Goal: Register for event/course

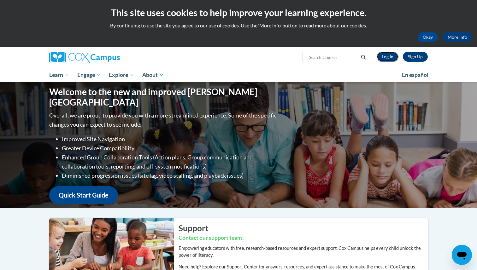
click at [388, 56] on link "Log In" at bounding box center [387, 57] width 22 height 10
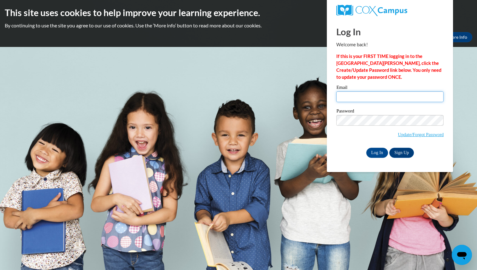
click at [362, 98] on input "Email" at bounding box center [389, 96] width 107 height 11
type input "mlsimp6470@ung.edu"
click at [373, 152] on input "Log In" at bounding box center [377, 153] width 22 height 10
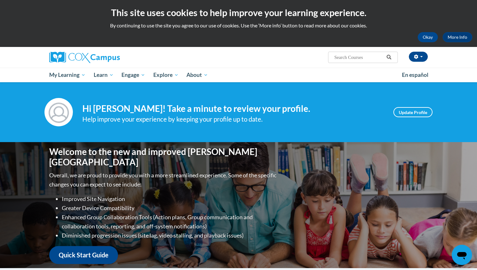
click at [350, 59] on input "Search..." at bounding box center [358, 58] width 50 height 8
type input "systematic and explicit phonics"
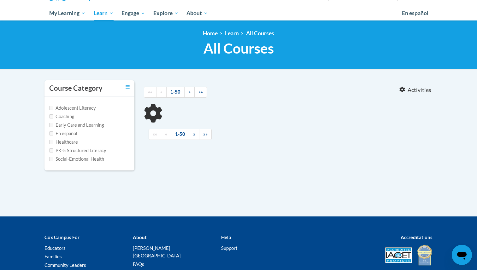
type input "systematic and explicit phonics"
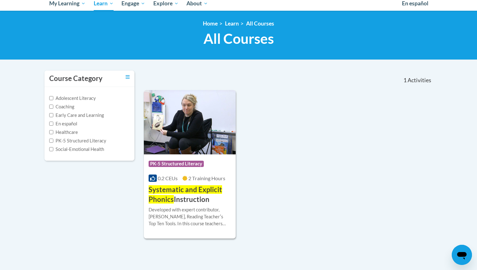
scroll to position [75, 0]
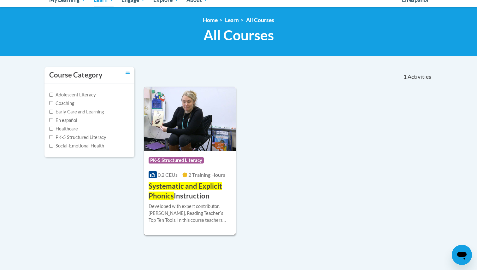
click at [179, 185] on span "Systematic and Explicit Phonics" at bounding box center [184, 191] width 73 height 18
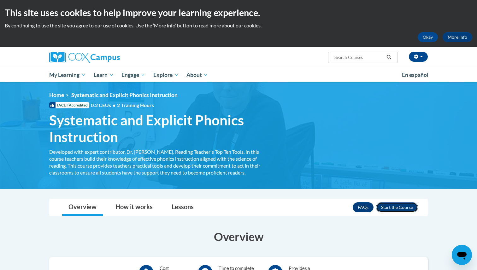
click at [391, 208] on button "Enroll" at bounding box center [397, 207] width 42 height 10
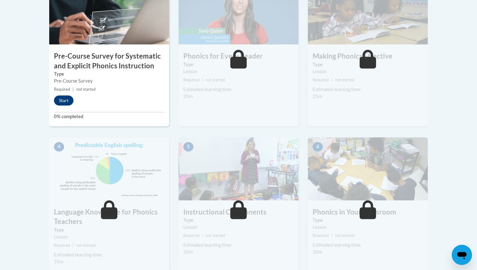
scroll to position [226, 0]
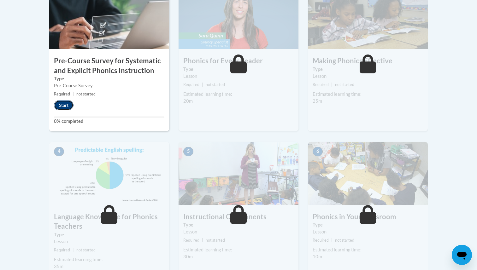
click at [59, 104] on button "Start" at bounding box center [64, 105] width 20 height 10
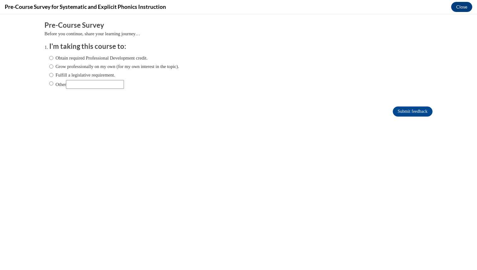
scroll to position [0, 0]
click at [78, 58] on label "Obtain required Professional Development credit." at bounding box center [98, 58] width 98 height 7
click at [53, 58] on input "Obtain required Professional Development credit." at bounding box center [51, 58] width 4 height 7
radio input "true"
click at [404, 113] on input "Submit feedback" at bounding box center [412, 112] width 40 height 10
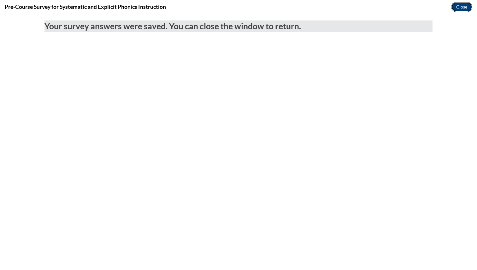
click at [461, 7] on button "Close" at bounding box center [461, 7] width 21 height 10
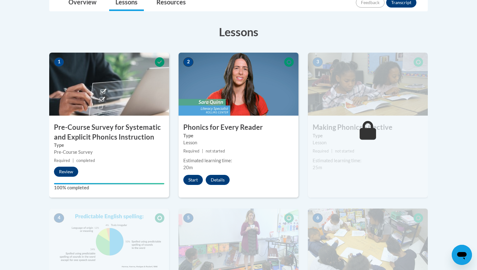
scroll to position [126, 0]
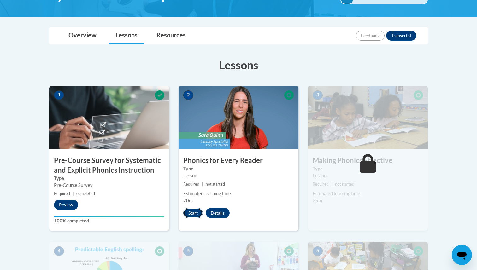
click at [190, 213] on button "Start" at bounding box center [193, 213] width 20 height 10
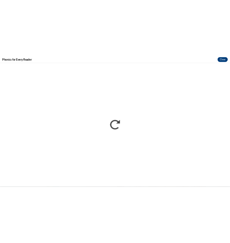
scroll to position [0, 0]
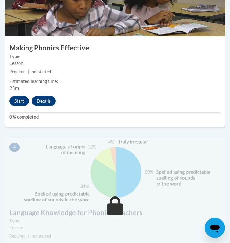
scroll to position [572, 0]
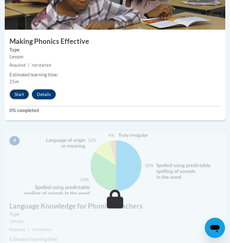
click at [17, 94] on button "Start" at bounding box center [19, 94] width 20 height 10
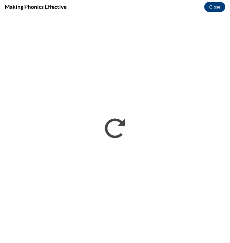
scroll to position [0, 0]
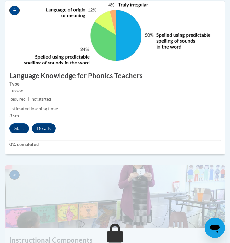
scroll to position [691, 0]
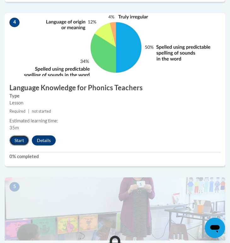
click at [15, 141] on button "Start" at bounding box center [19, 140] width 20 height 10
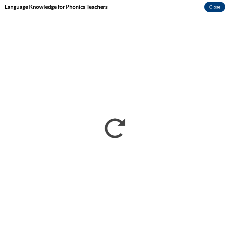
scroll to position [557, 0]
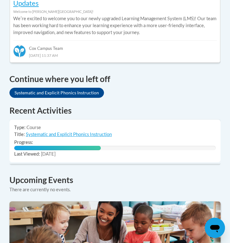
scroll to position [465, 0]
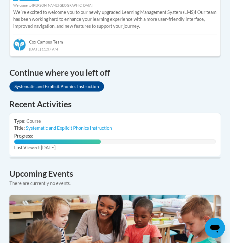
click at [68, 132] on td "Progress: 43% Complete" at bounding box center [114, 138] width 211 height 12
click at [62, 125] on link "Systematic and Explicit Phonics Instruction" at bounding box center [69, 127] width 86 height 5
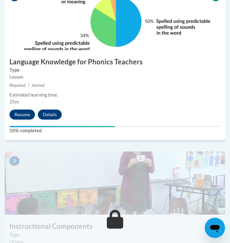
scroll to position [719, 0]
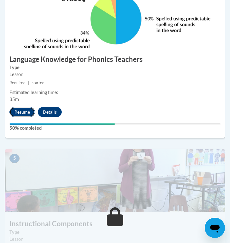
click at [23, 109] on button "Resume" at bounding box center [22, 112] width 26 height 10
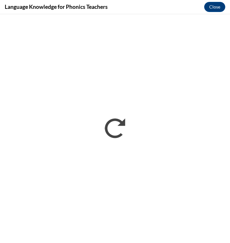
scroll to position [0, 0]
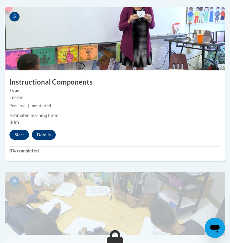
scroll to position [879, 0]
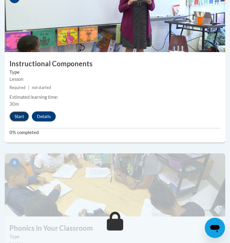
click at [21, 118] on button "Start" at bounding box center [19, 116] width 20 height 10
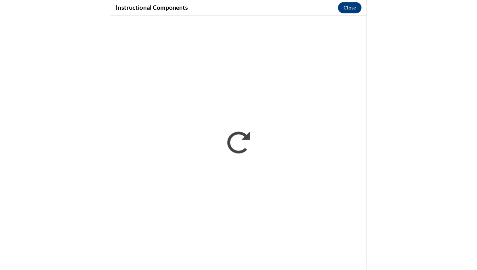
scroll to position [557, 0]
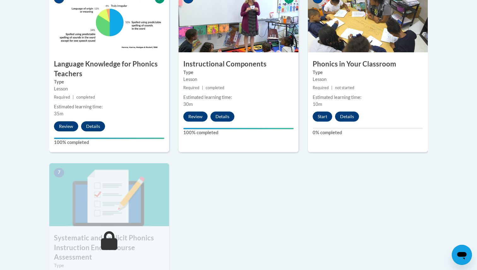
scroll to position [394, 0]
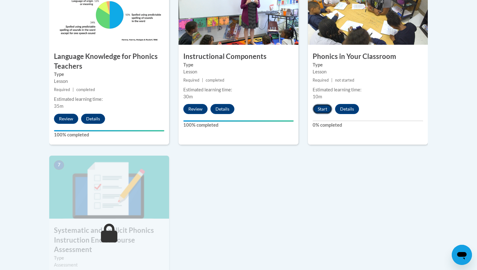
click at [324, 113] on button "Start" at bounding box center [322, 109] width 20 height 10
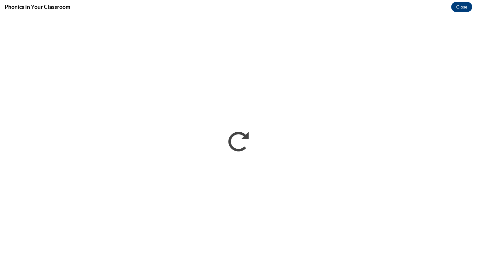
scroll to position [0, 0]
